Goal: Information Seeking & Learning: Learn about a topic

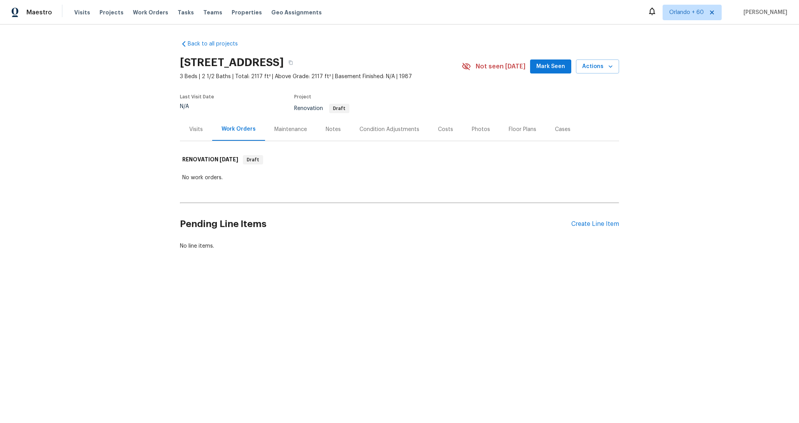
click at [398, 135] on div "Condition Adjustments" at bounding box center [389, 129] width 79 height 23
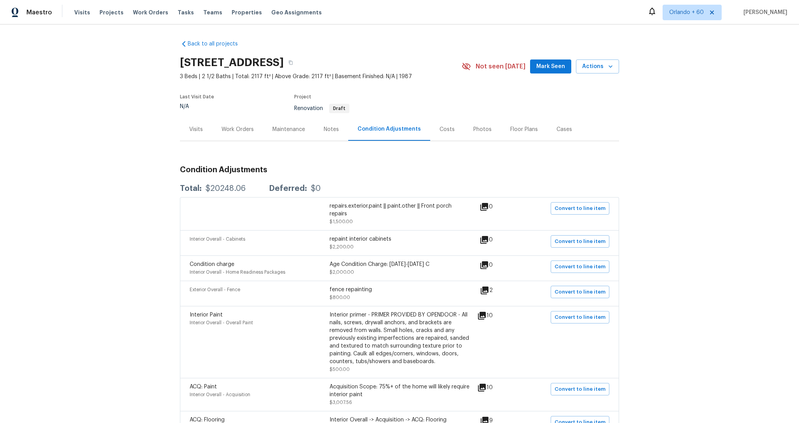
click at [449, 129] on div "Costs" at bounding box center [447, 130] width 15 height 8
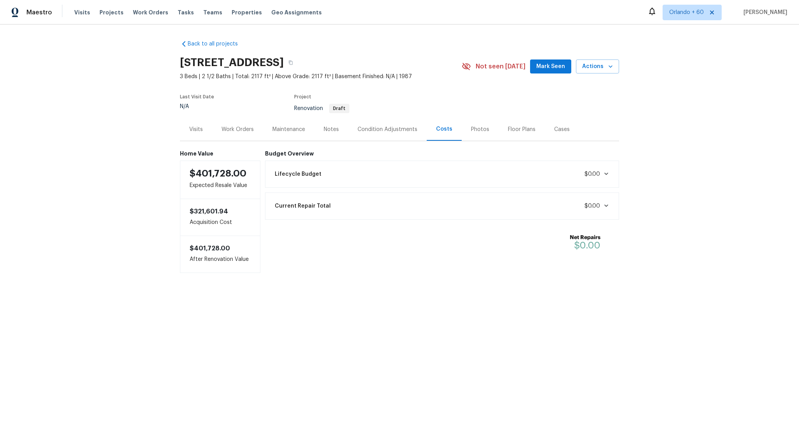
click at [400, 136] on div "Condition Adjustments" at bounding box center [387, 129] width 79 height 23
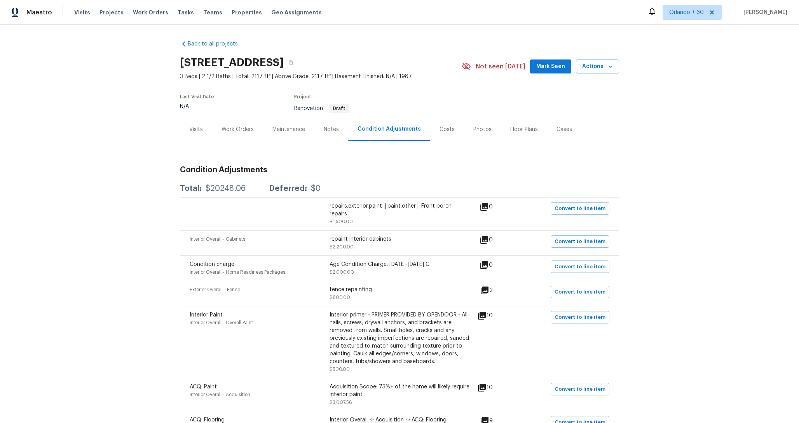
click at [199, 189] on div "Total:" at bounding box center [191, 189] width 22 height 8
drag, startPoint x: 180, startPoint y: 166, endPoint x: 325, endPoint y: 172, distance: 145.5
click at [325, 172] on h3 "Condition Adjustments" at bounding box center [399, 170] width 439 height 8
copy h3 "Condition Adjustments"
click at [337, 171] on h3 "Condition Adjustments" at bounding box center [399, 170] width 439 height 8
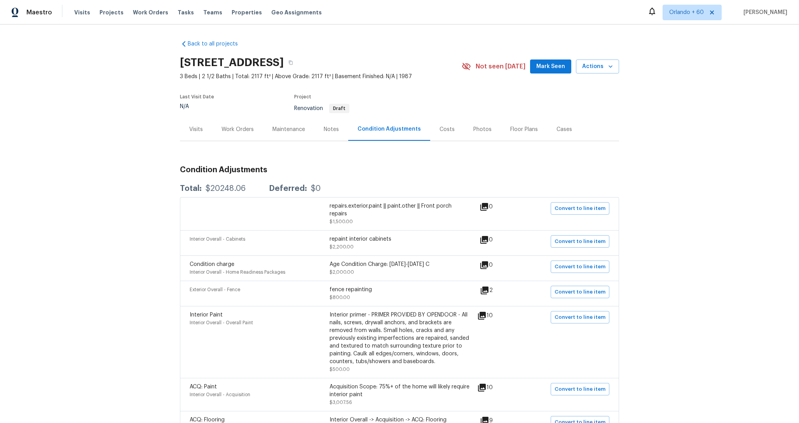
click at [303, 171] on h3 "Condition Adjustments" at bounding box center [399, 170] width 439 height 8
click at [276, 171] on h3 "Condition Adjustments" at bounding box center [399, 170] width 439 height 8
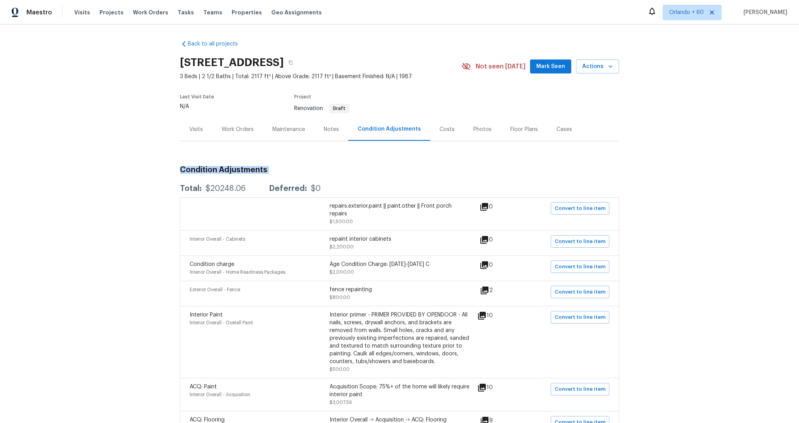
click at [276, 171] on h3 "Condition Adjustments" at bounding box center [399, 170] width 439 height 8
click at [245, 171] on h3 "Condition Adjustments" at bounding box center [399, 170] width 439 height 8
click at [293, 167] on h3 "Condition Adjustments" at bounding box center [399, 170] width 439 height 8
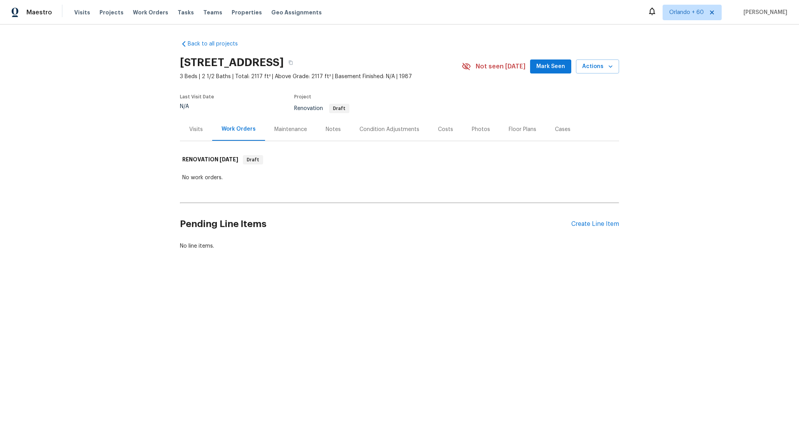
click at [287, 124] on div "Maintenance" at bounding box center [290, 129] width 51 height 23
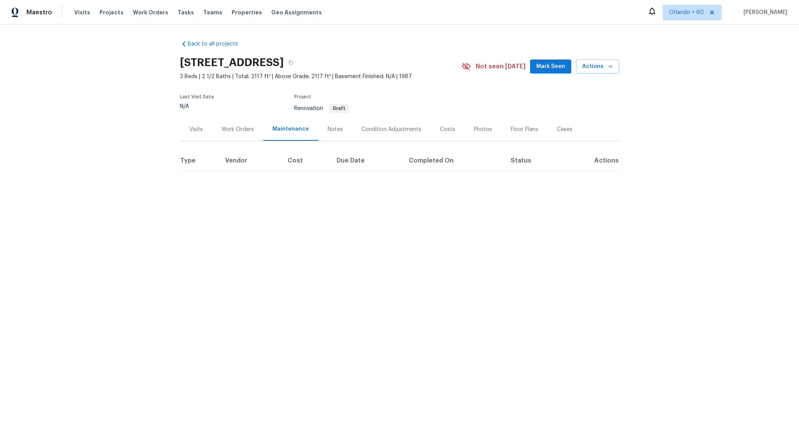
click at [330, 133] on div "Notes" at bounding box center [335, 129] width 34 height 23
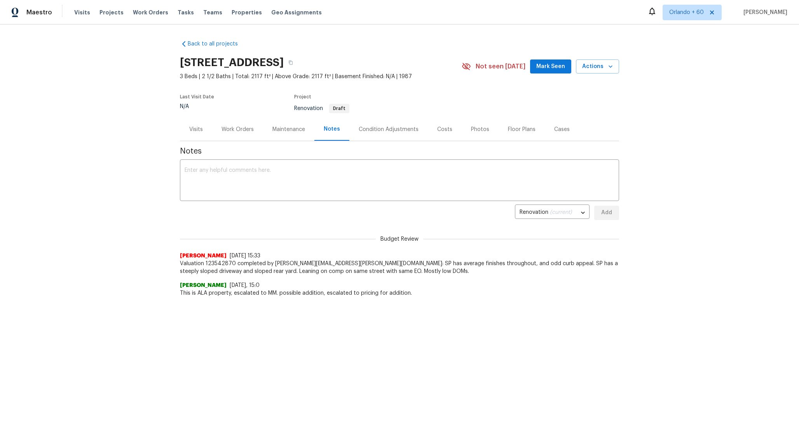
click at [398, 131] on div "Condition Adjustments" at bounding box center [389, 130] width 60 height 8
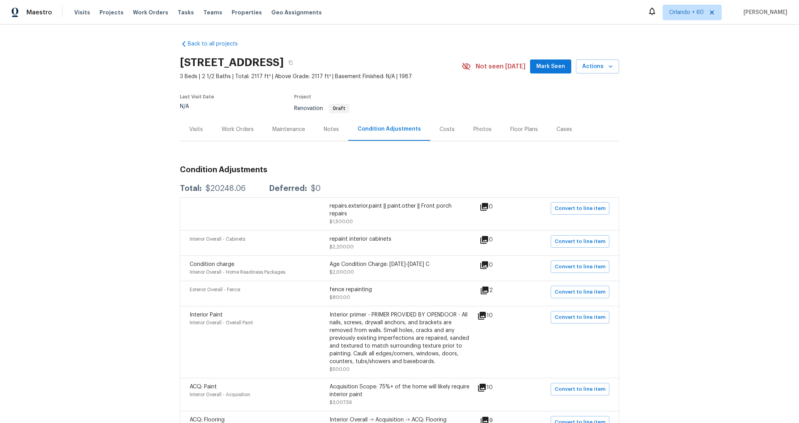
click at [440, 132] on div "Costs" at bounding box center [447, 130] width 15 height 8
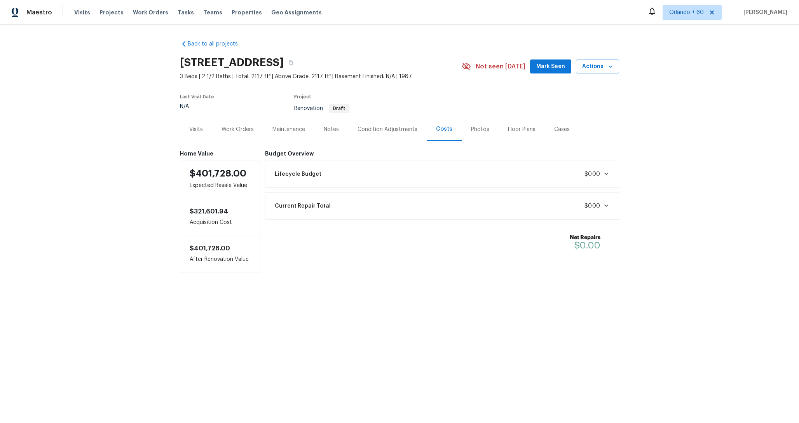
click at [395, 134] on div "Condition Adjustments" at bounding box center [387, 129] width 79 height 23
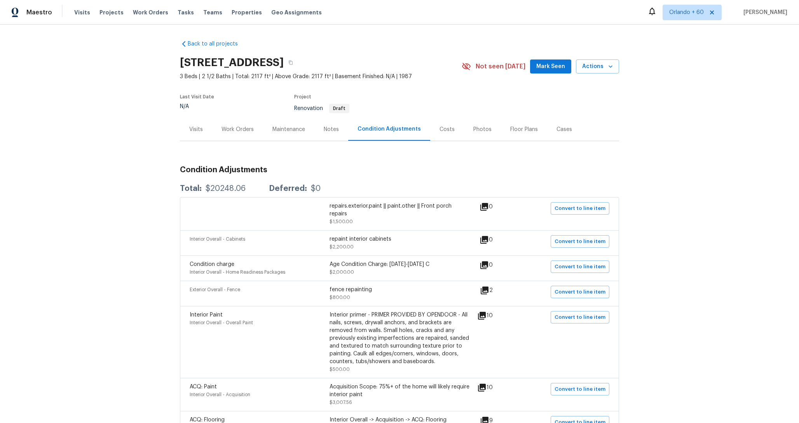
click at [452, 131] on div "Costs" at bounding box center [447, 129] width 34 height 23
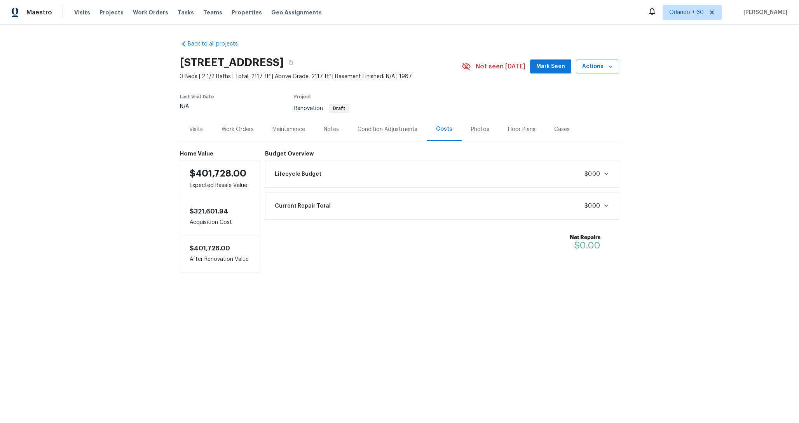
click at [570, 174] on div "Lifecycle Budget $0.00" at bounding box center [442, 174] width 344 height 17
click at [396, 167] on div "Lifecycle Budget $0.00" at bounding box center [442, 174] width 344 height 17
click at [401, 171] on div "Lifecycle Budget $0.00" at bounding box center [442, 174] width 344 height 17
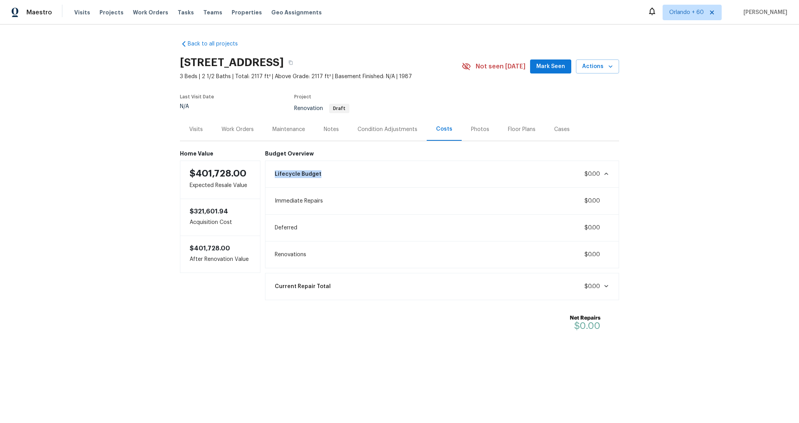
click at [401, 171] on div "Lifecycle Budget $0.00" at bounding box center [442, 174] width 344 height 17
click at [401, 170] on div "Lifecycle Budget $0.00" at bounding box center [442, 174] width 344 height 17
click at [404, 134] on div "Condition Adjustments" at bounding box center [387, 129] width 79 height 23
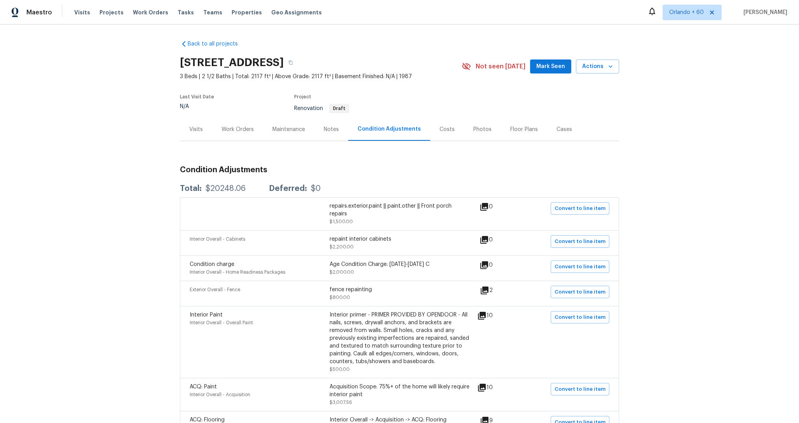
click at [439, 135] on div "Costs" at bounding box center [447, 129] width 34 height 23
click at [447, 133] on div "Costs" at bounding box center [447, 129] width 34 height 23
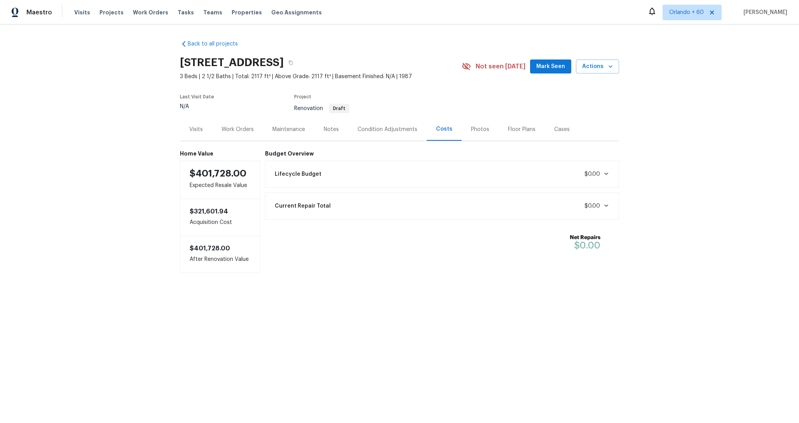
click at [442, 205] on div "Current Repair Total $0.00" at bounding box center [442, 205] width 344 height 17
